Goal: Task Accomplishment & Management: Use online tool/utility

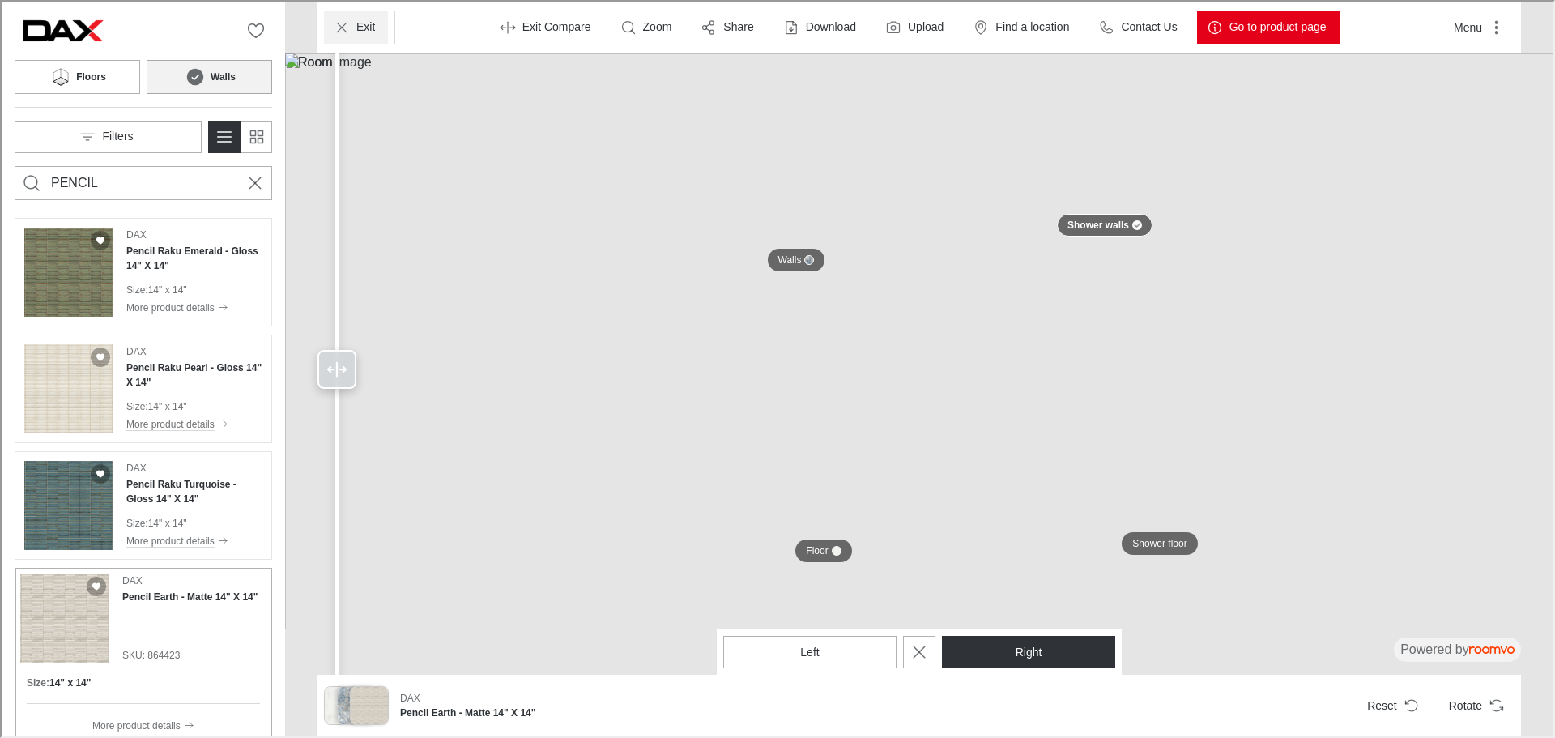
click at [339, 28] on icon "Exit" at bounding box center [340, 26] width 16 height 16
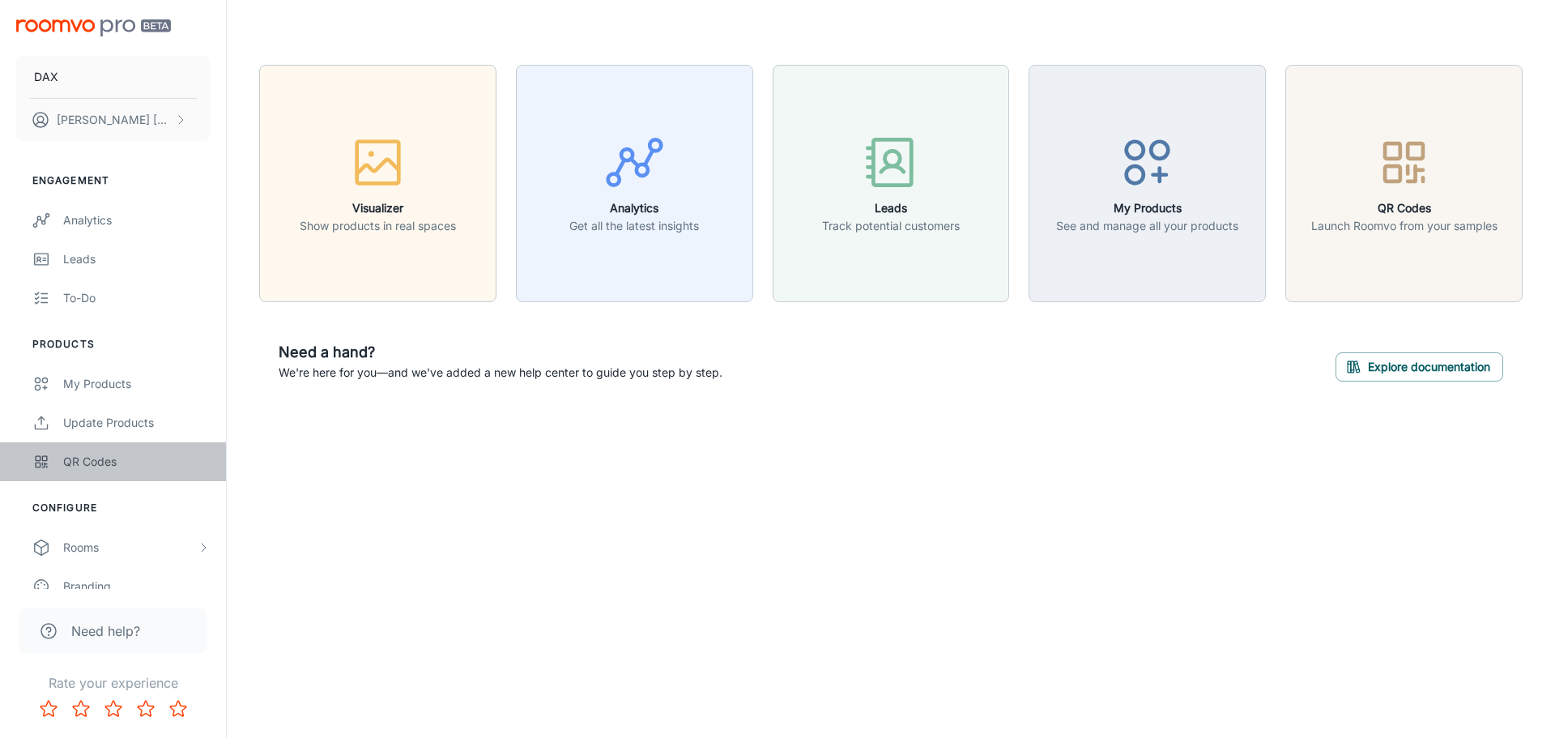
click at [110, 468] on div "QR Codes" at bounding box center [136, 462] width 147 height 18
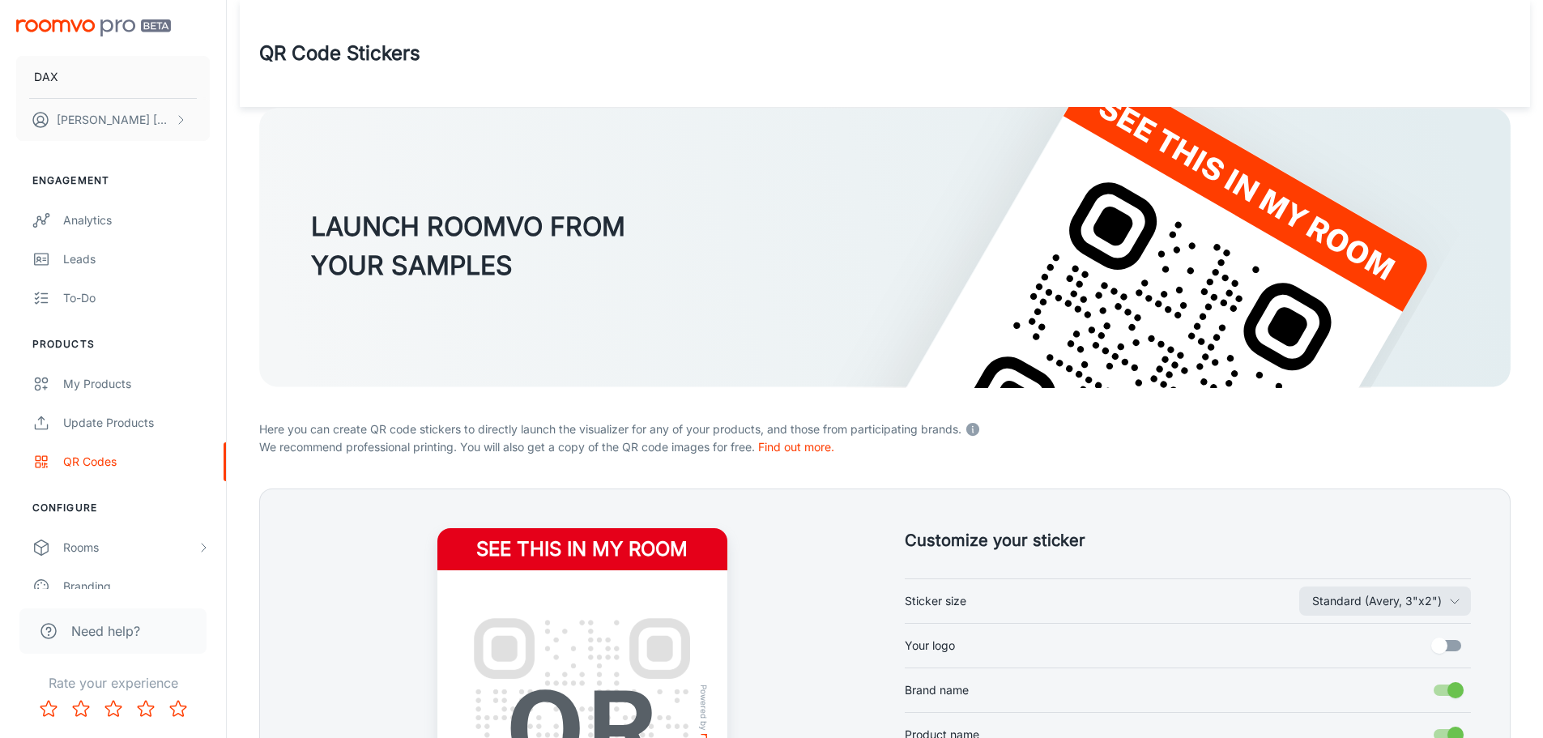
scroll to position [324, 0]
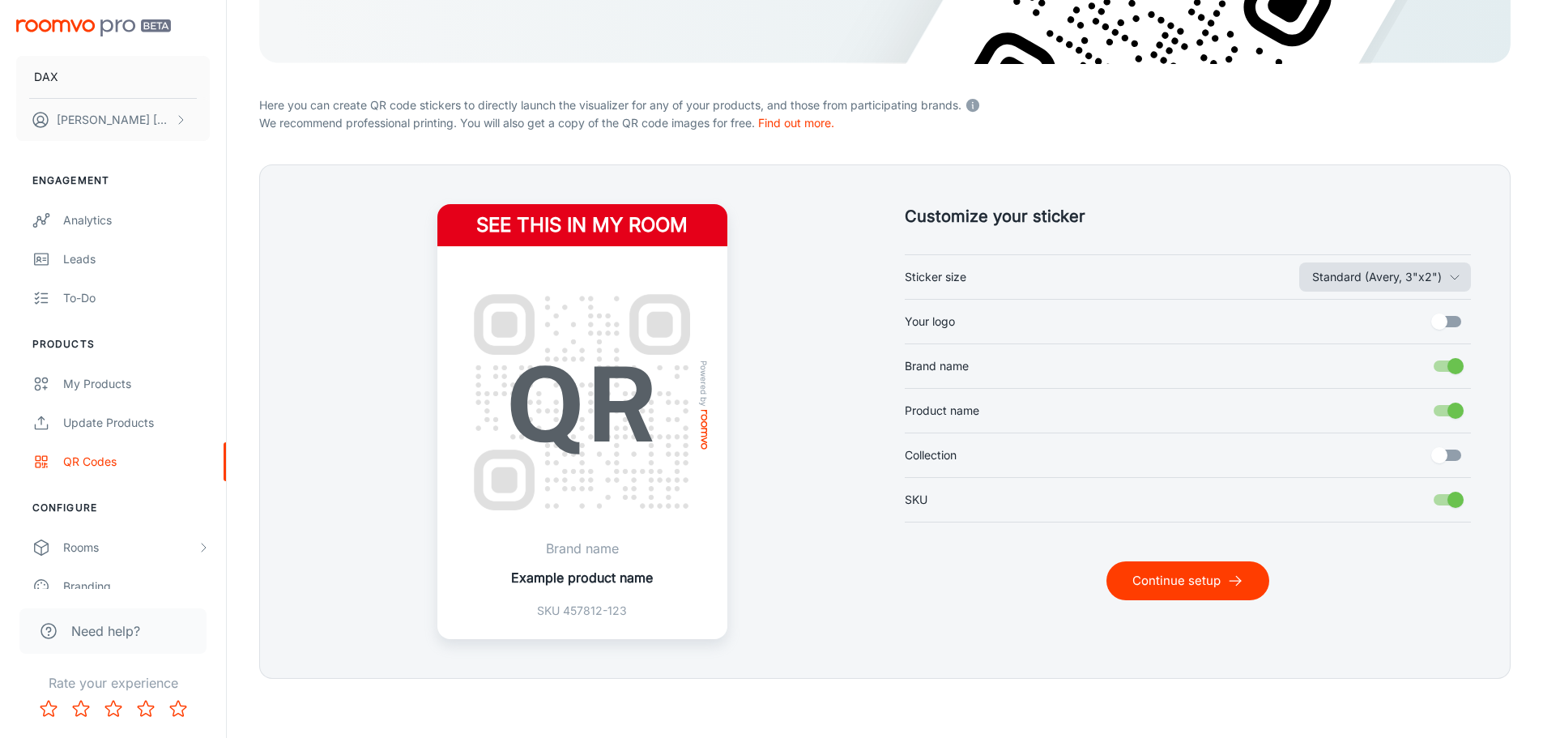
click at [1457, 283] on icon "button" at bounding box center [1454, 277] width 13 height 13
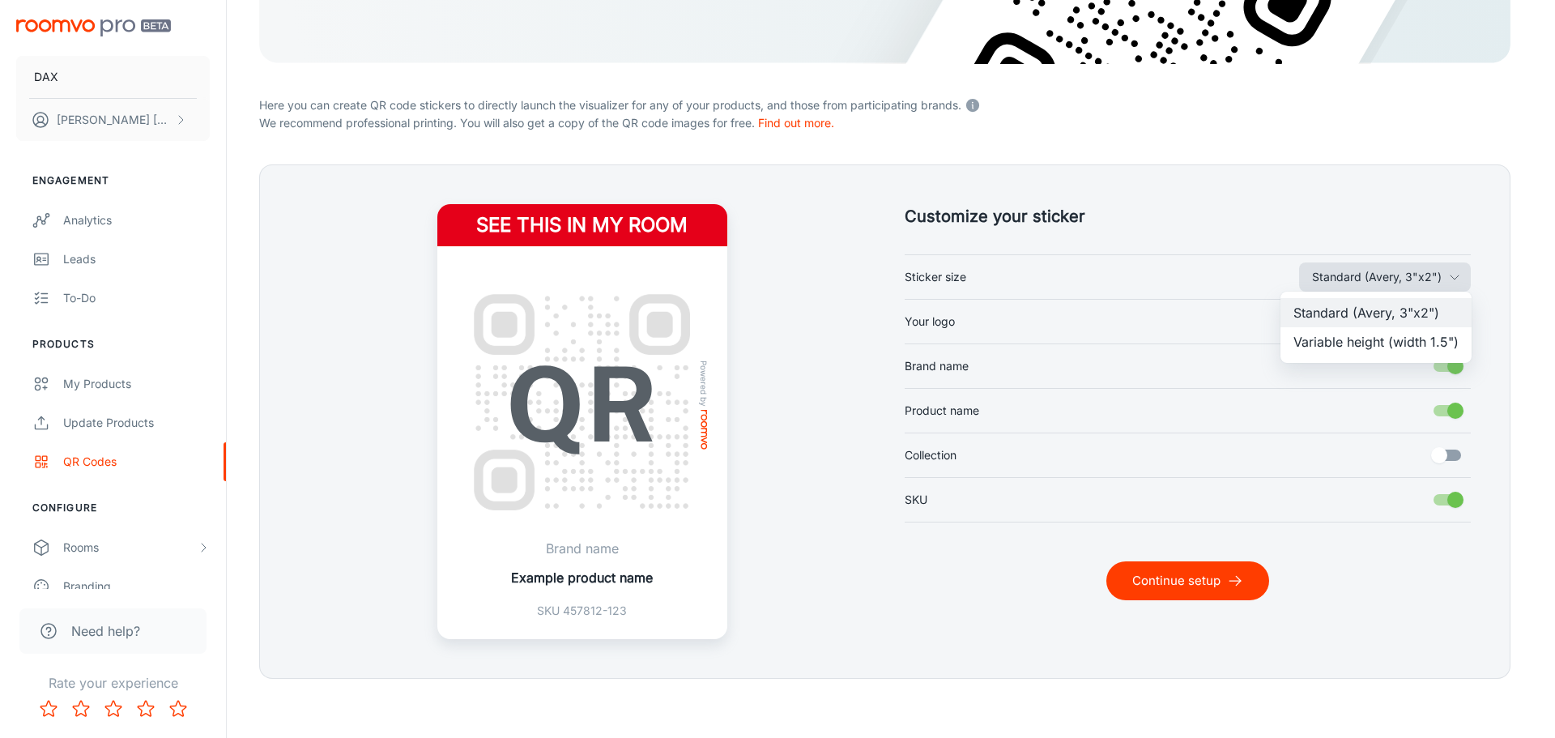
click at [1457, 283] on div at bounding box center [777, 369] width 1555 height 738
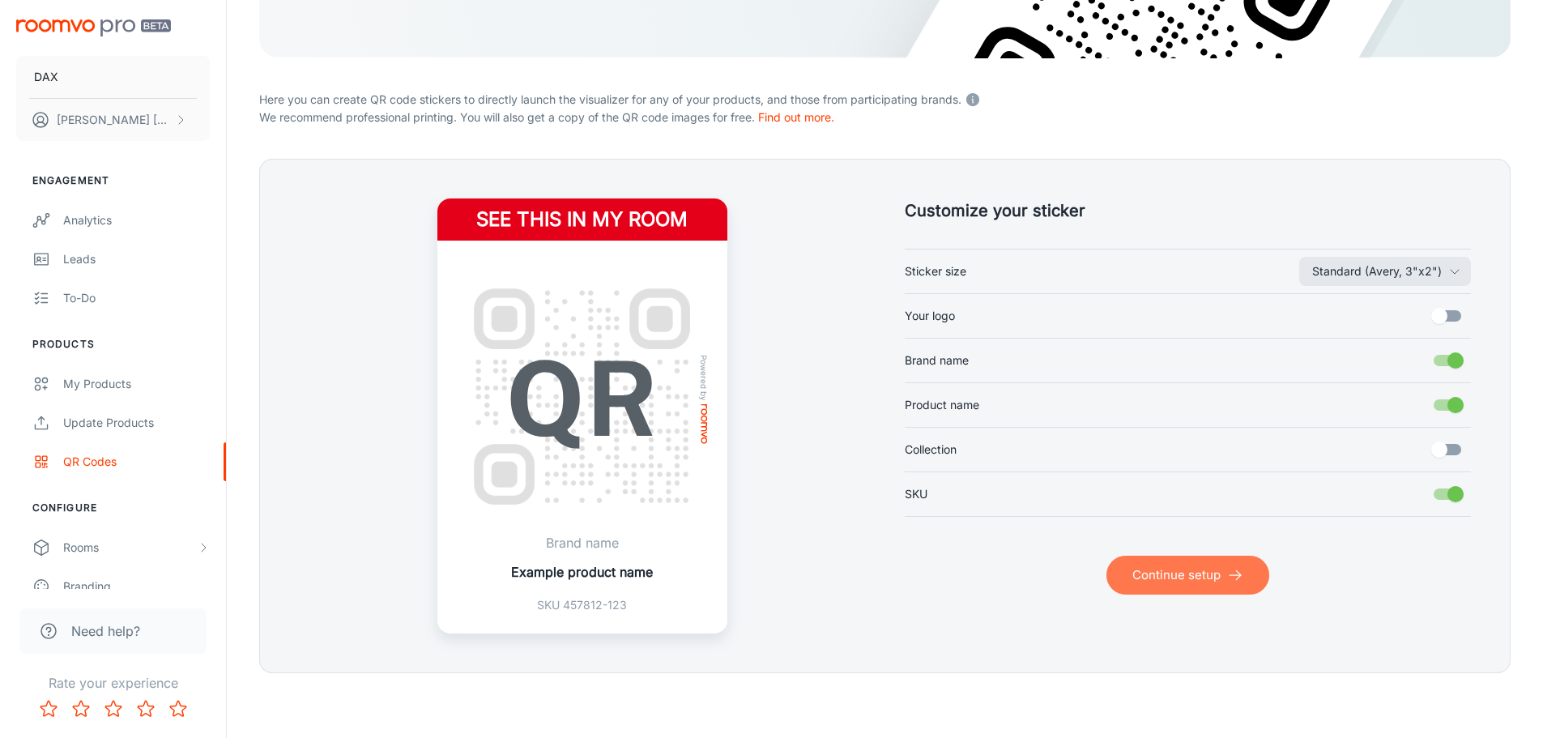
click at [1208, 577] on button "Continue setup" at bounding box center [1187, 575] width 163 height 39
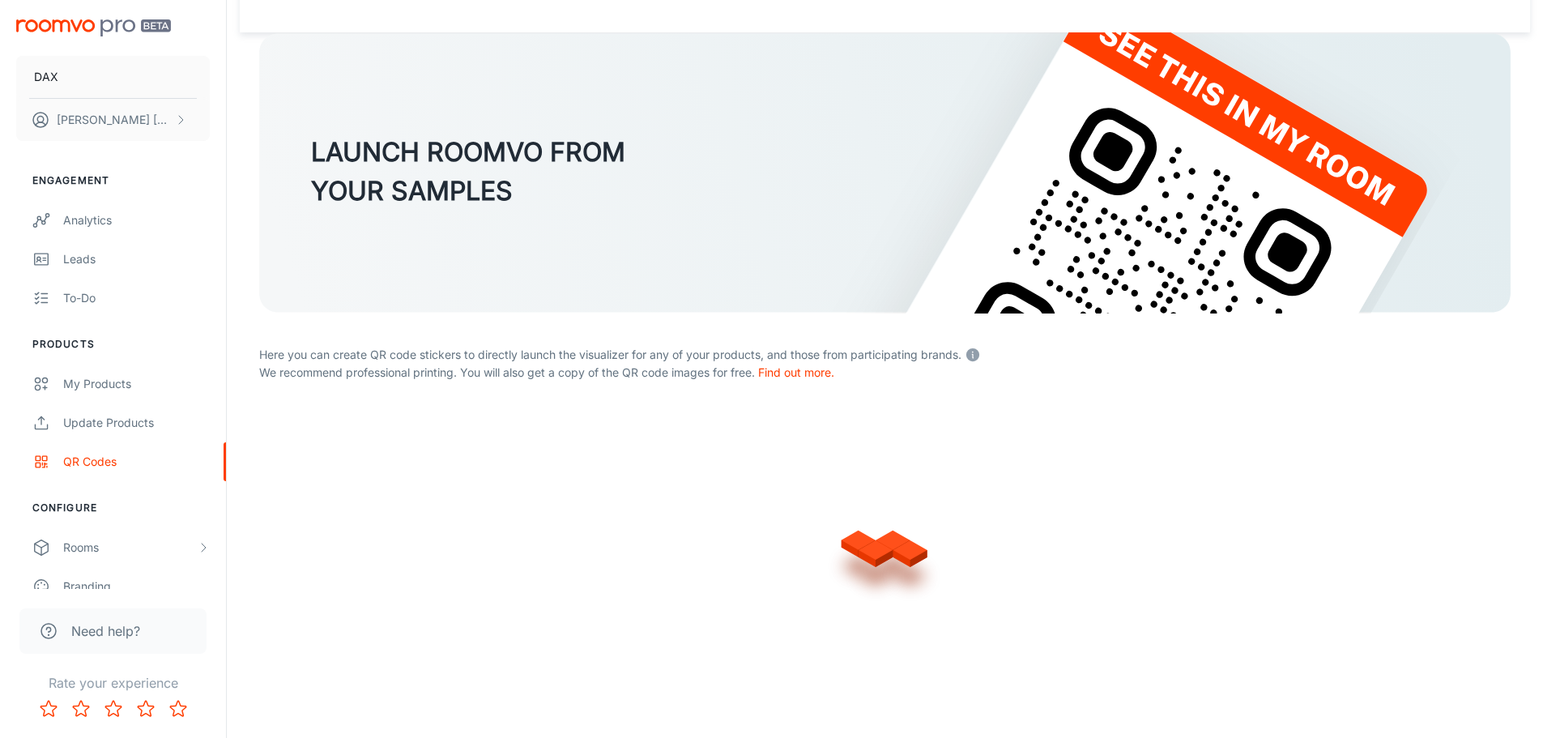
scroll to position [330, 0]
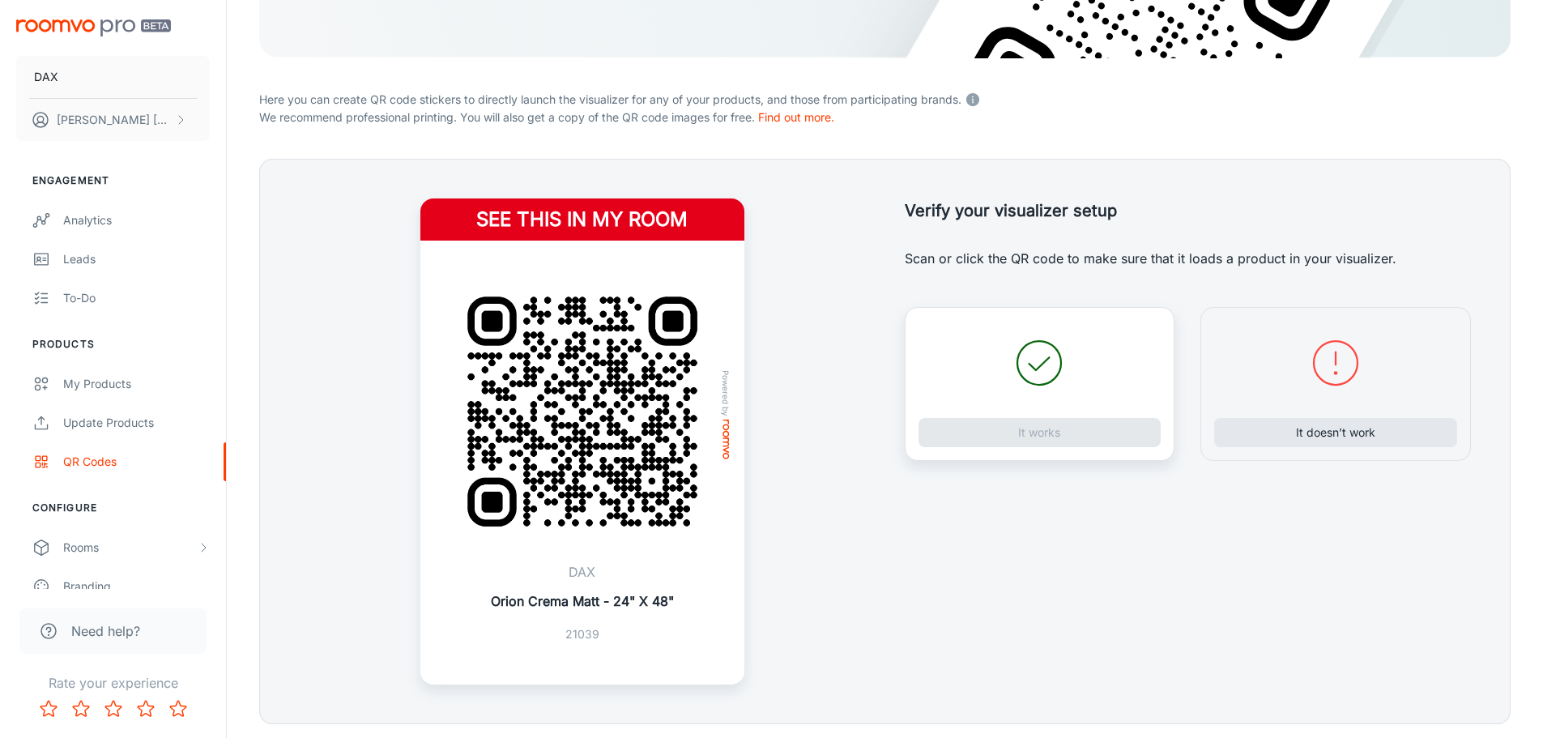
click at [1055, 373] on icon at bounding box center [1039, 363] width 58 height 58
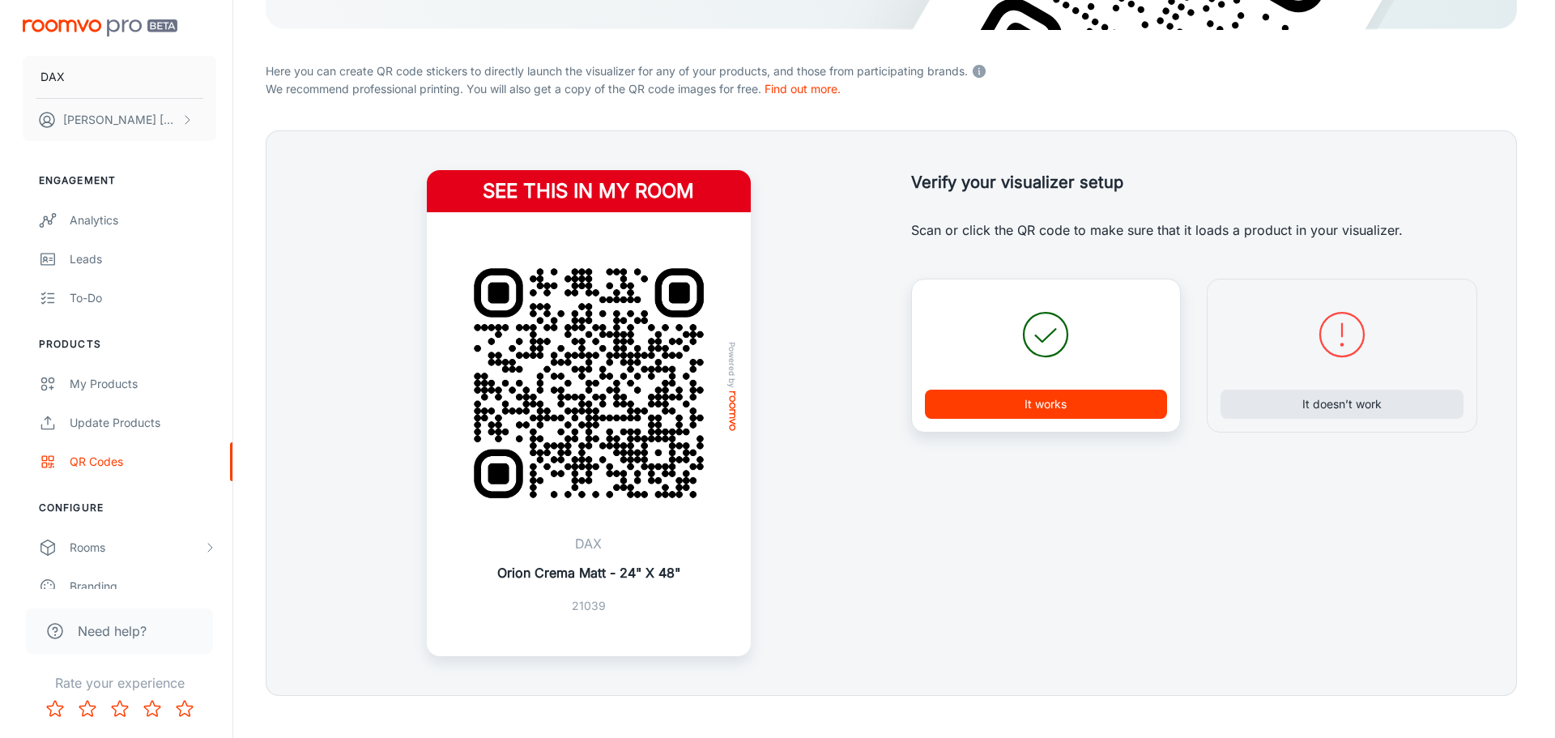
scroll to position [381, 0]
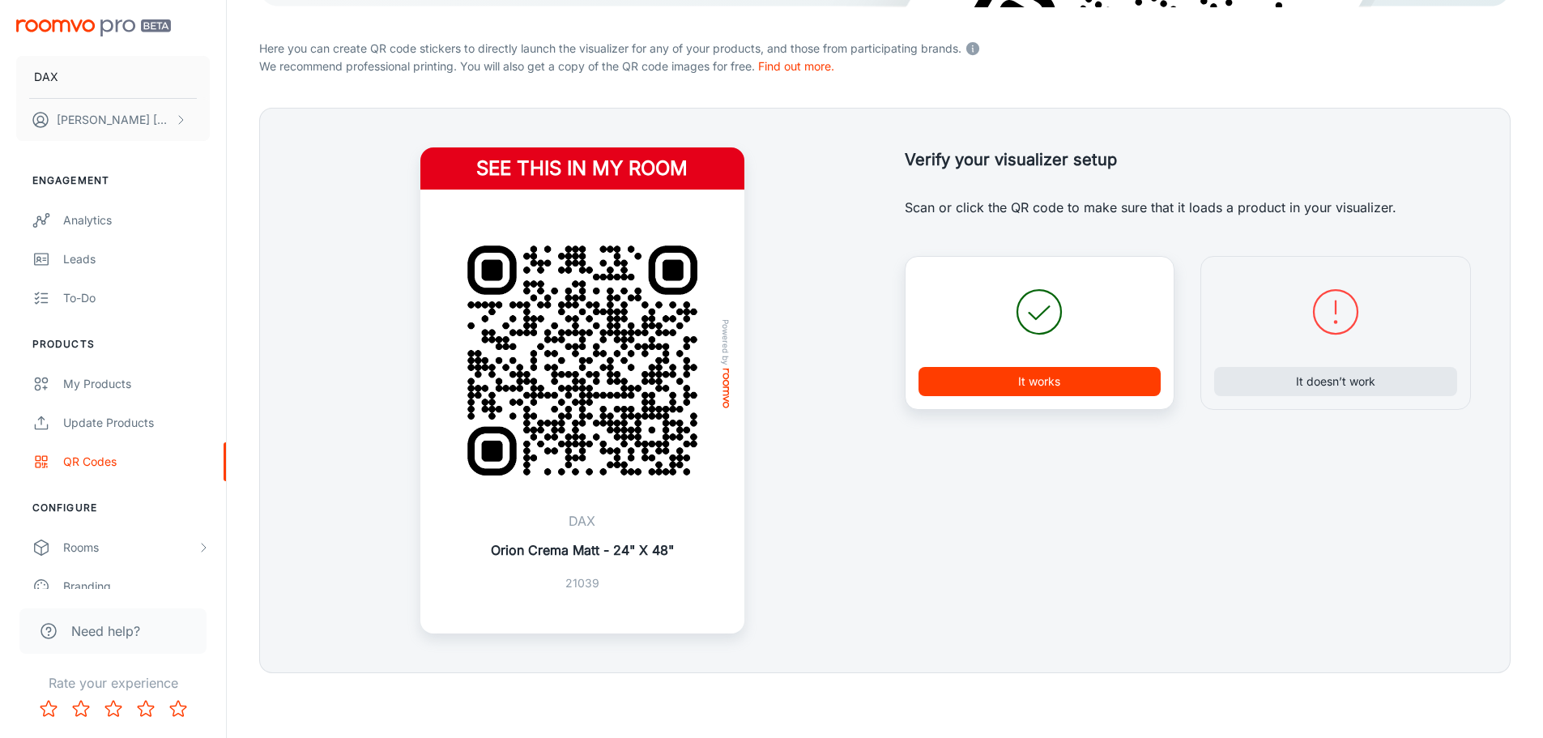
click at [661, 446] on img at bounding box center [582, 360] width 285 height 285
click at [656, 181] on h4 "See this in my room" at bounding box center [582, 168] width 324 height 42
click at [1391, 377] on button "It doesn’t work" at bounding box center [1335, 381] width 243 height 29
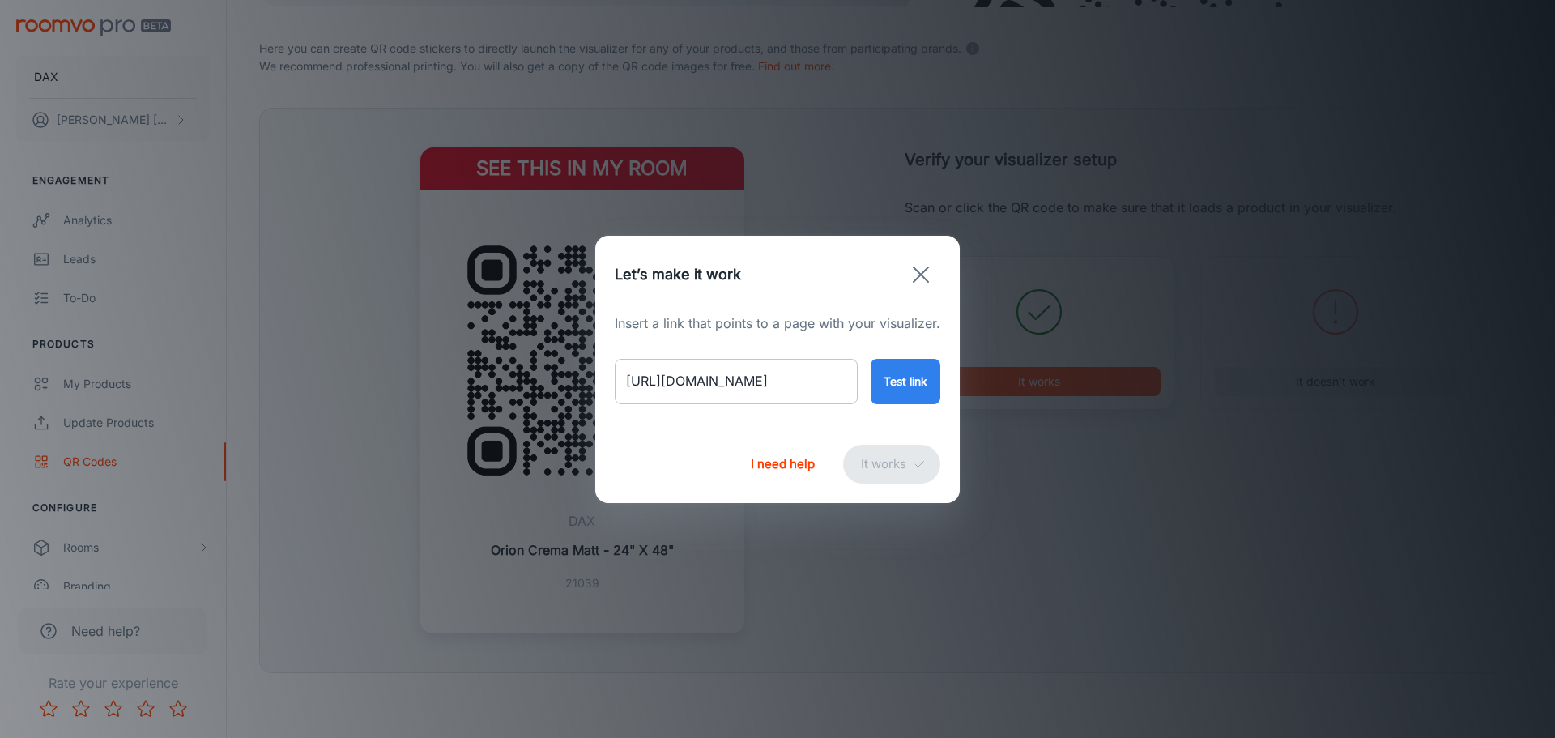
click at [791, 391] on input "[URL][DOMAIN_NAME]" at bounding box center [736, 381] width 243 height 45
click at [909, 405] on div "Insert a link that points to a page with your visualizer. [URL][DOMAIN_NAME] ​ …" at bounding box center [777, 369] width 364 height 112
click at [909, 391] on button "Test link" at bounding box center [906, 381] width 70 height 45
click at [795, 394] on input "[URL][DOMAIN_NAME]" at bounding box center [736, 381] width 243 height 45
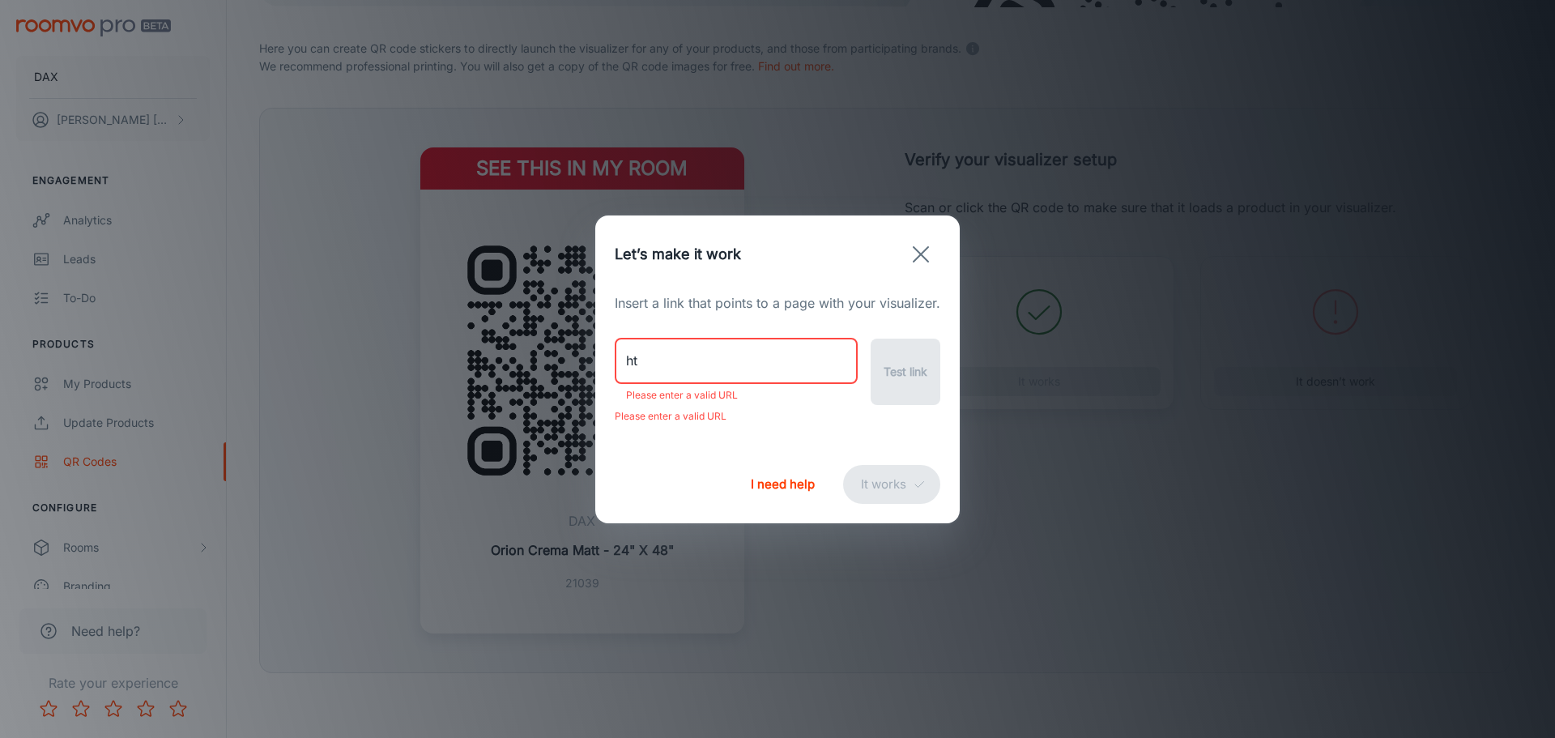
type input "h"
paste input "[URL][DOMAIN_NAME]"
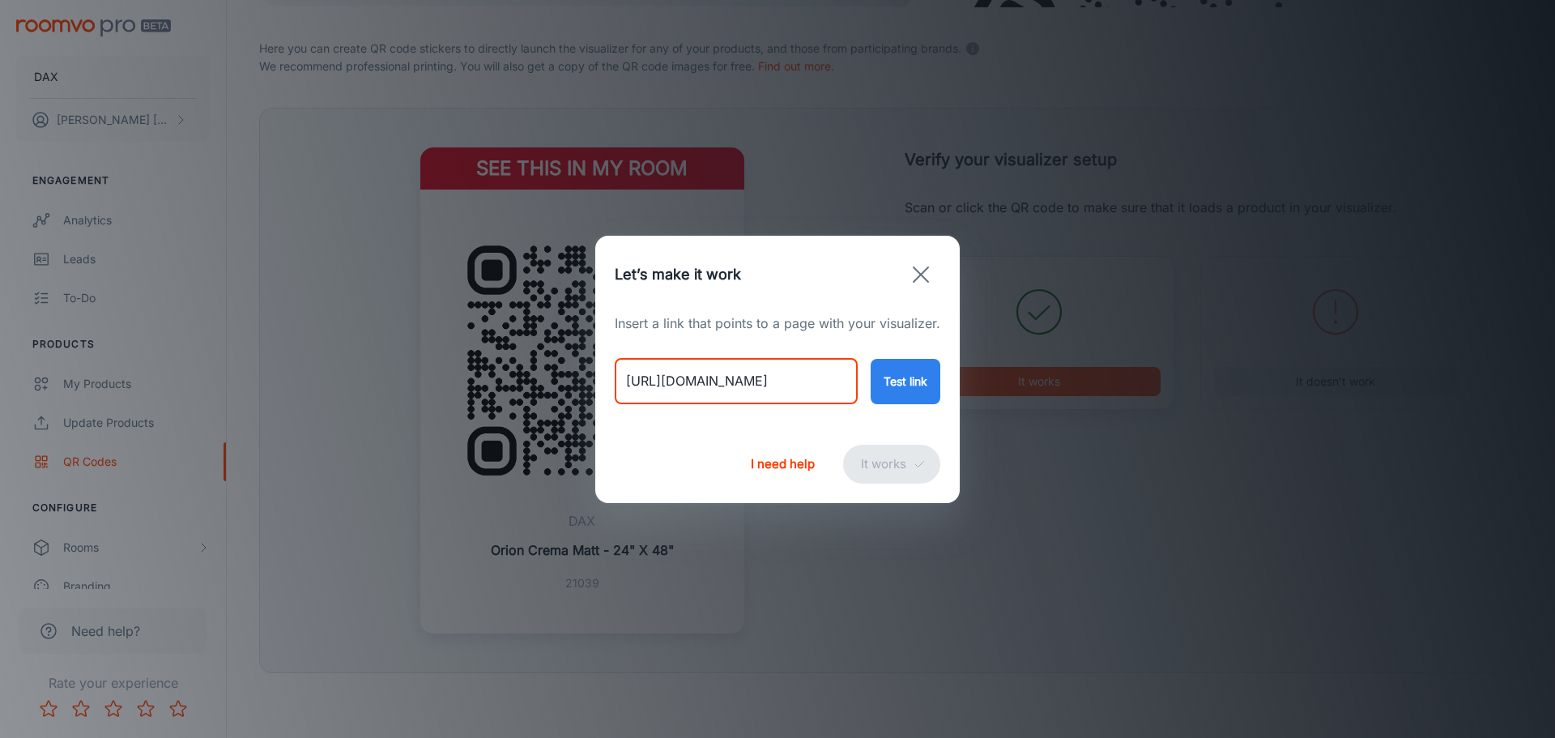
type input "[URL][DOMAIN_NAME]"
click at [890, 385] on button "Test link" at bounding box center [906, 381] width 70 height 45
click at [883, 466] on button "It works" at bounding box center [891, 464] width 97 height 39
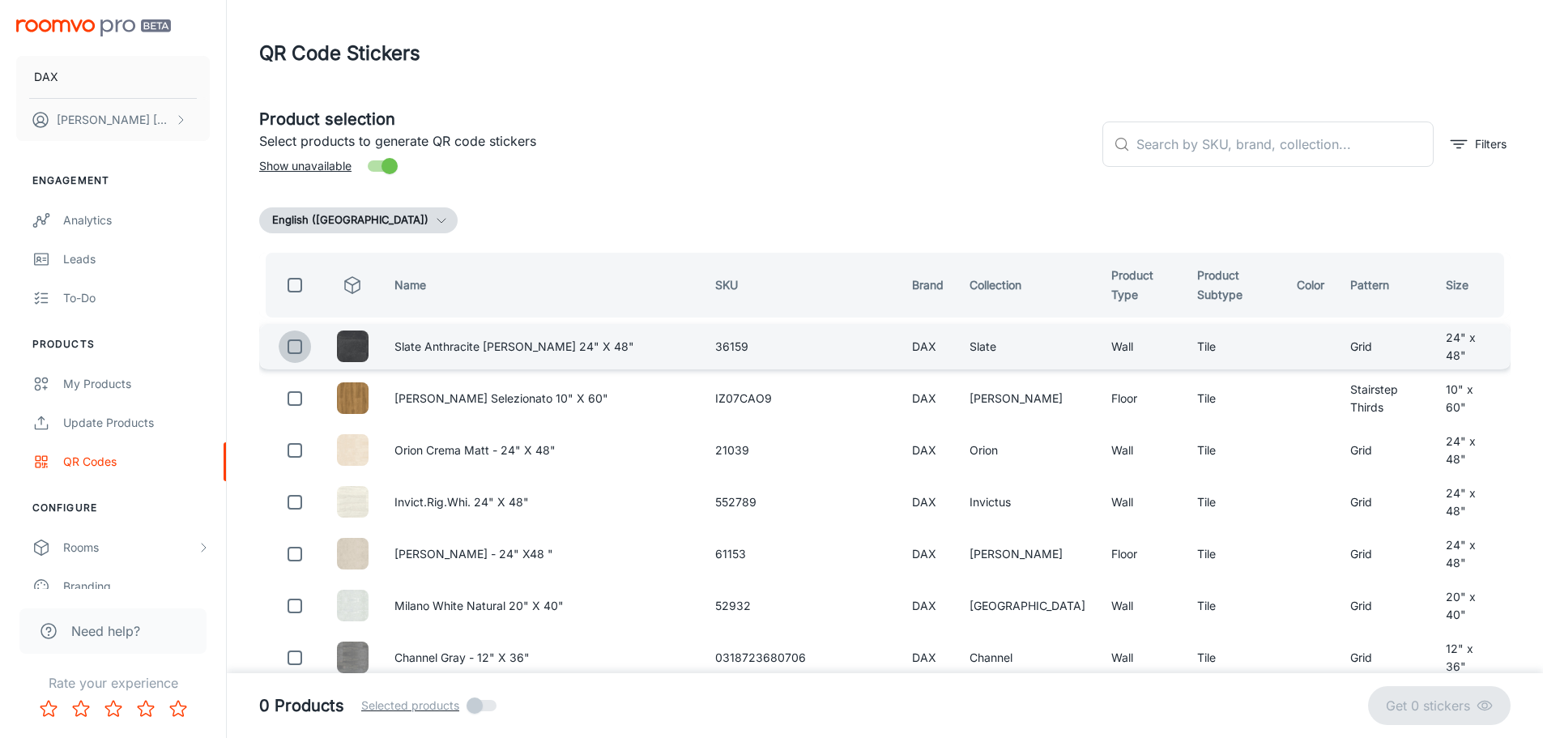
click at [294, 347] on input "checkbox" at bounding box center [295, 346] width 32 height 32
click at [1432, 714] on p "Get 1 sticker" at bounding box center [1436, 705] width 82 height 19
checkbox input "false"
